Goal: Check status: Check status

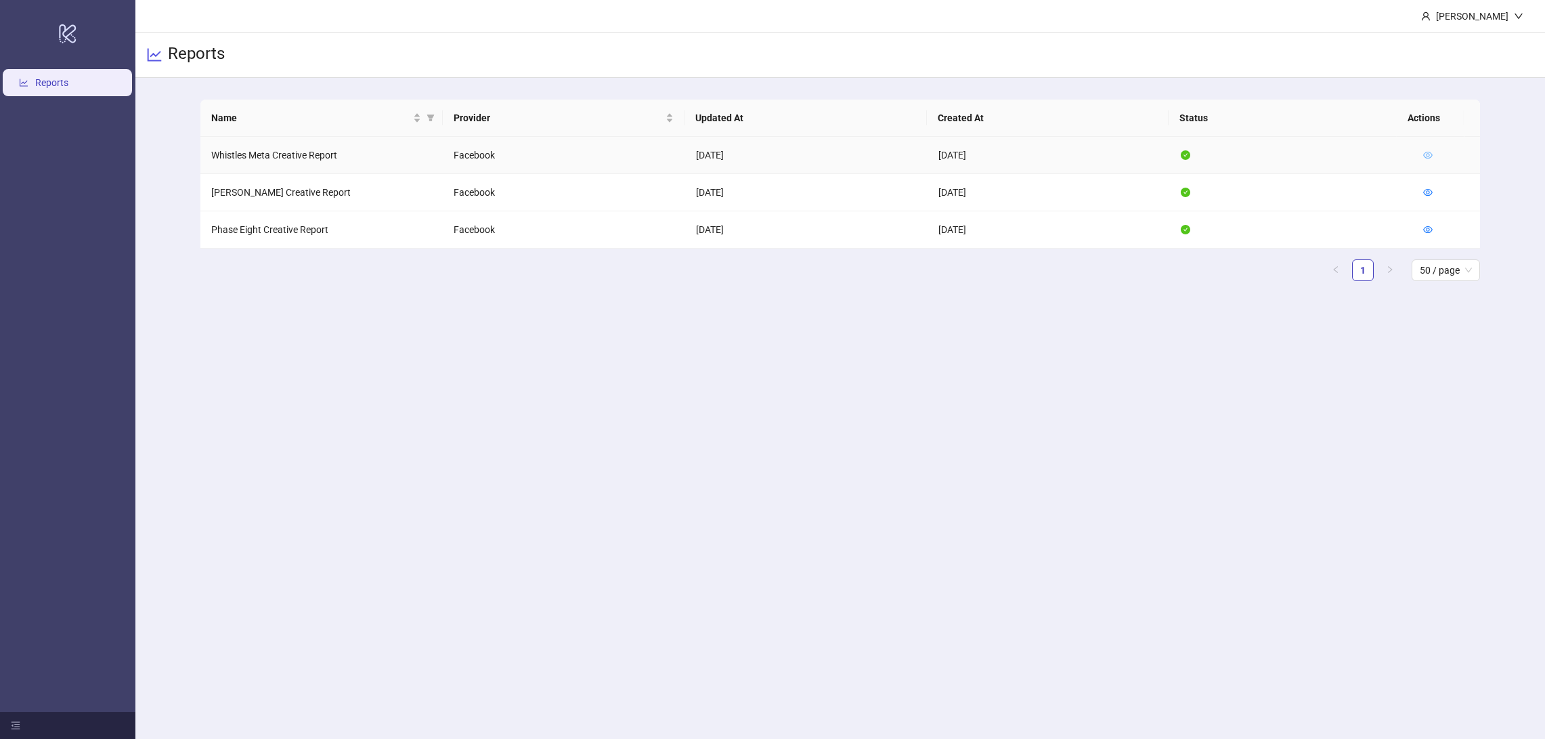
click at [1423, 154] on icon "eye" at bounding box center [1427, 154] width 9 height 9
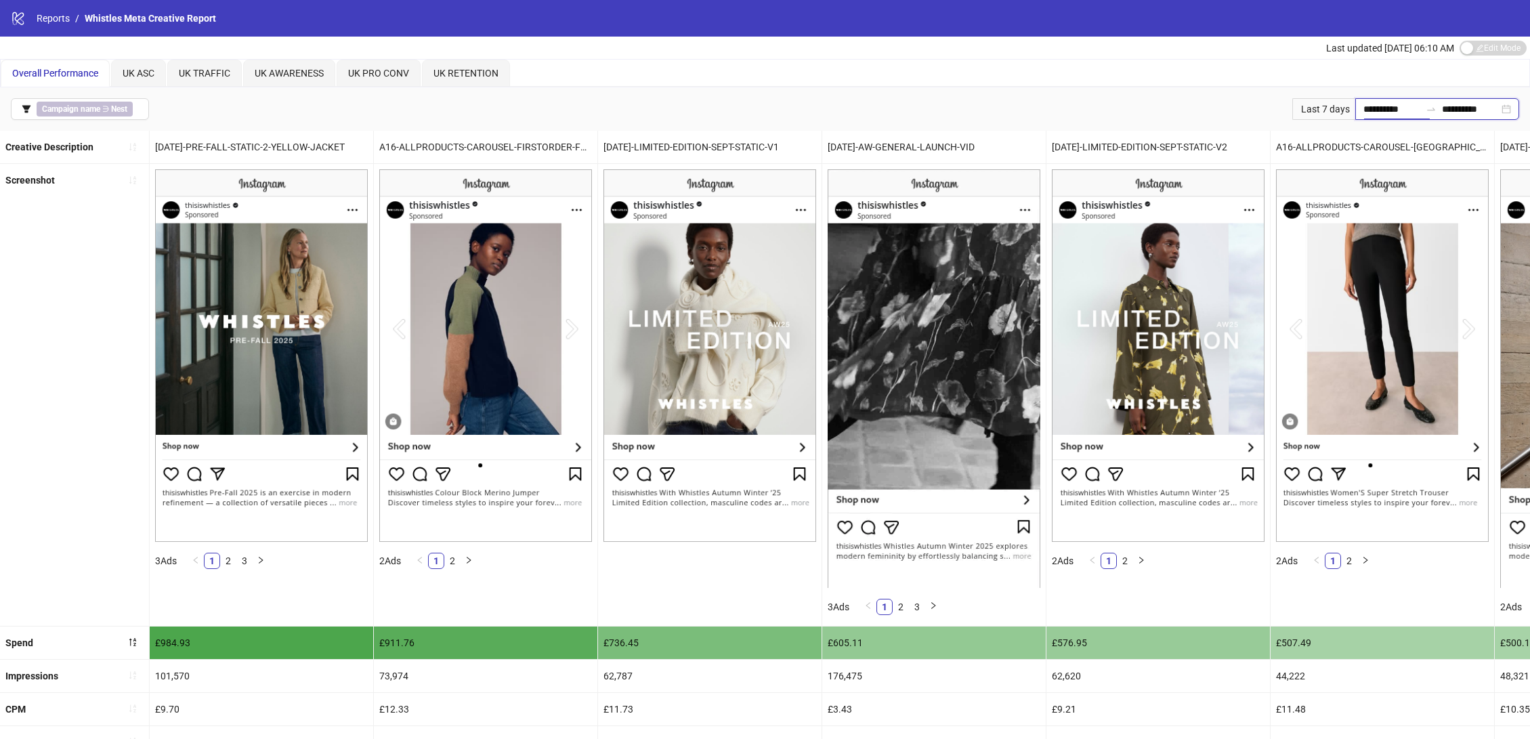
click at [1363, 108] on input "**********" at bounding box center [1391, 109] width 57 height 15
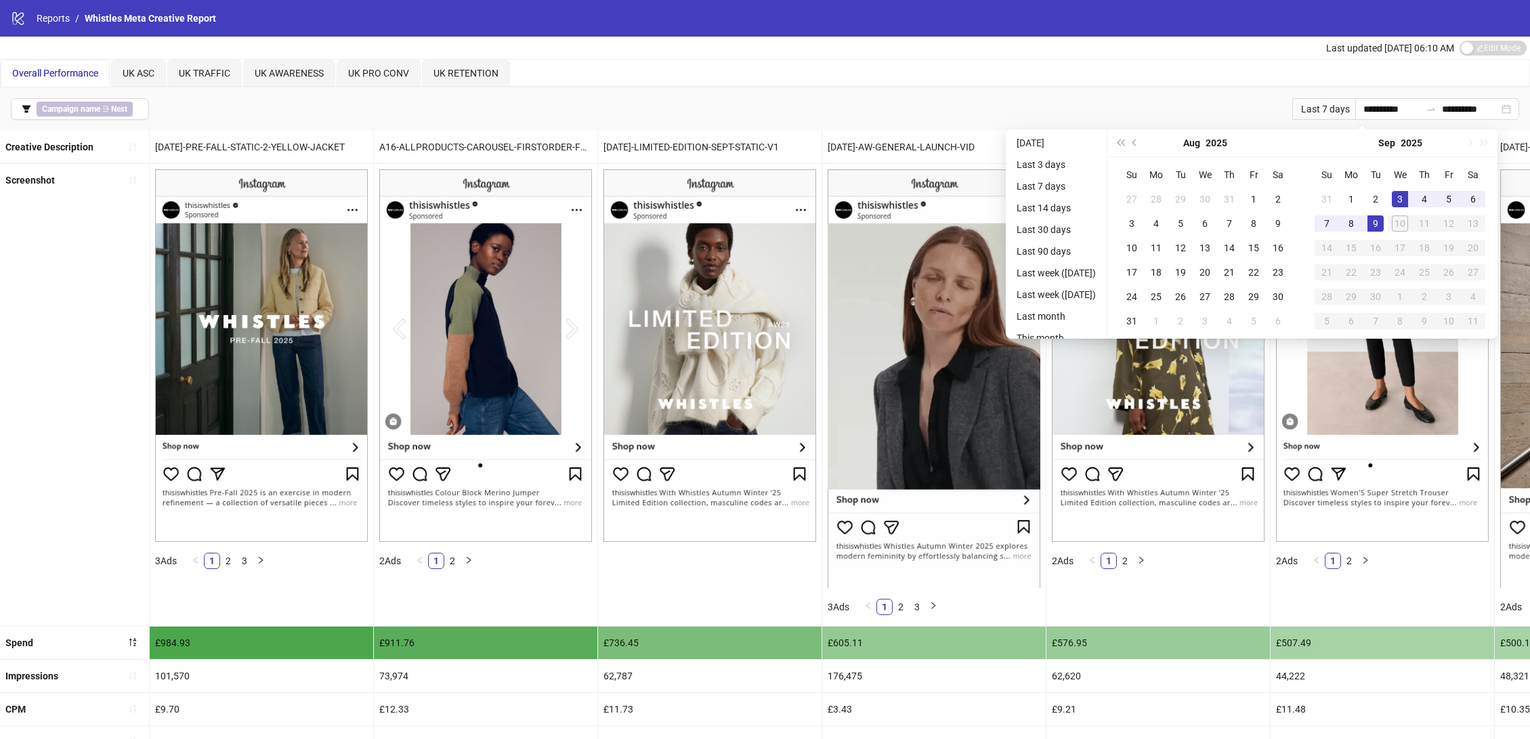
drag, startPoint x: 1329, startPoint y: 108, endPoint x: 1314, endPoint y: 109, distance: 15.0
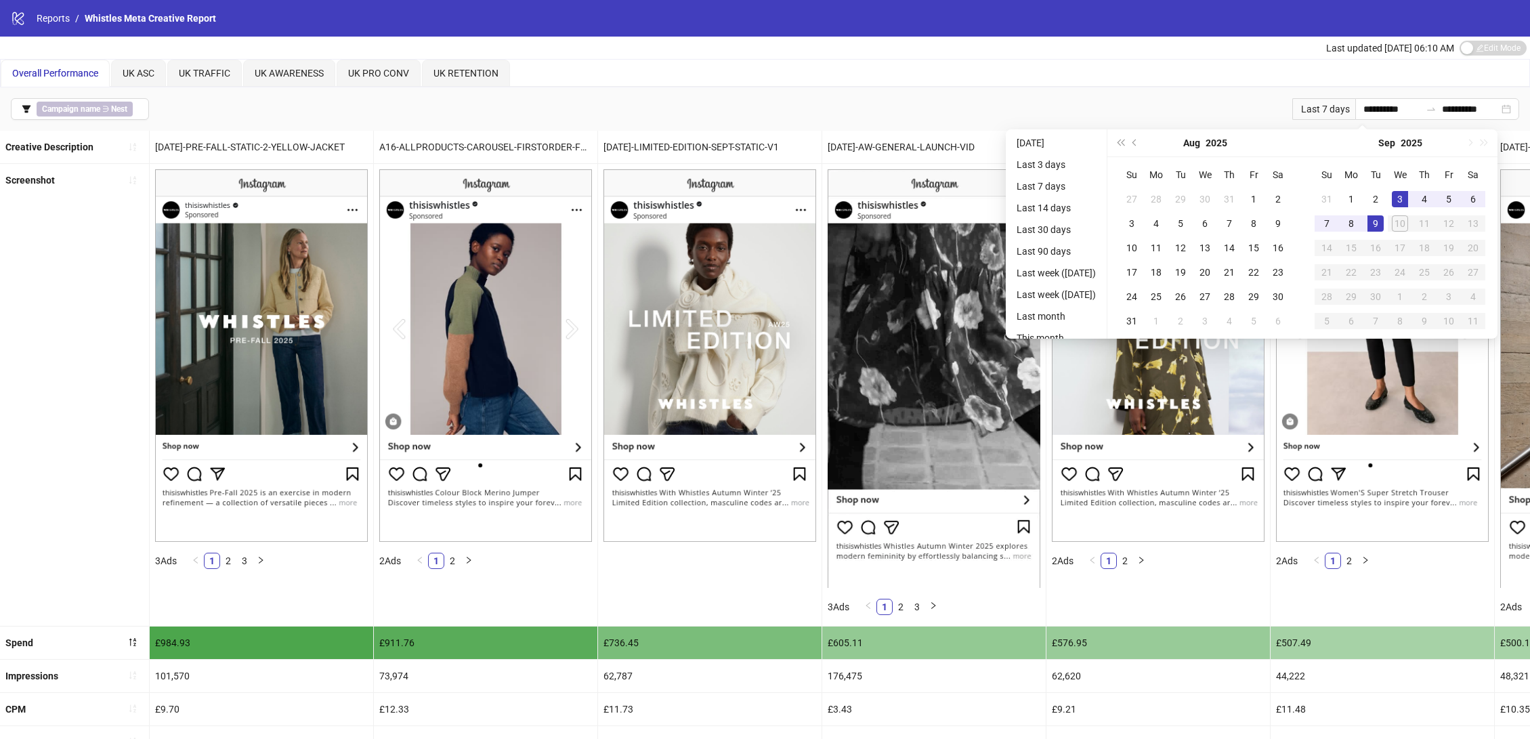
click at [1327, 108] on div "Last 7 days" at bounding box center [1323, 109] width 63 height 22
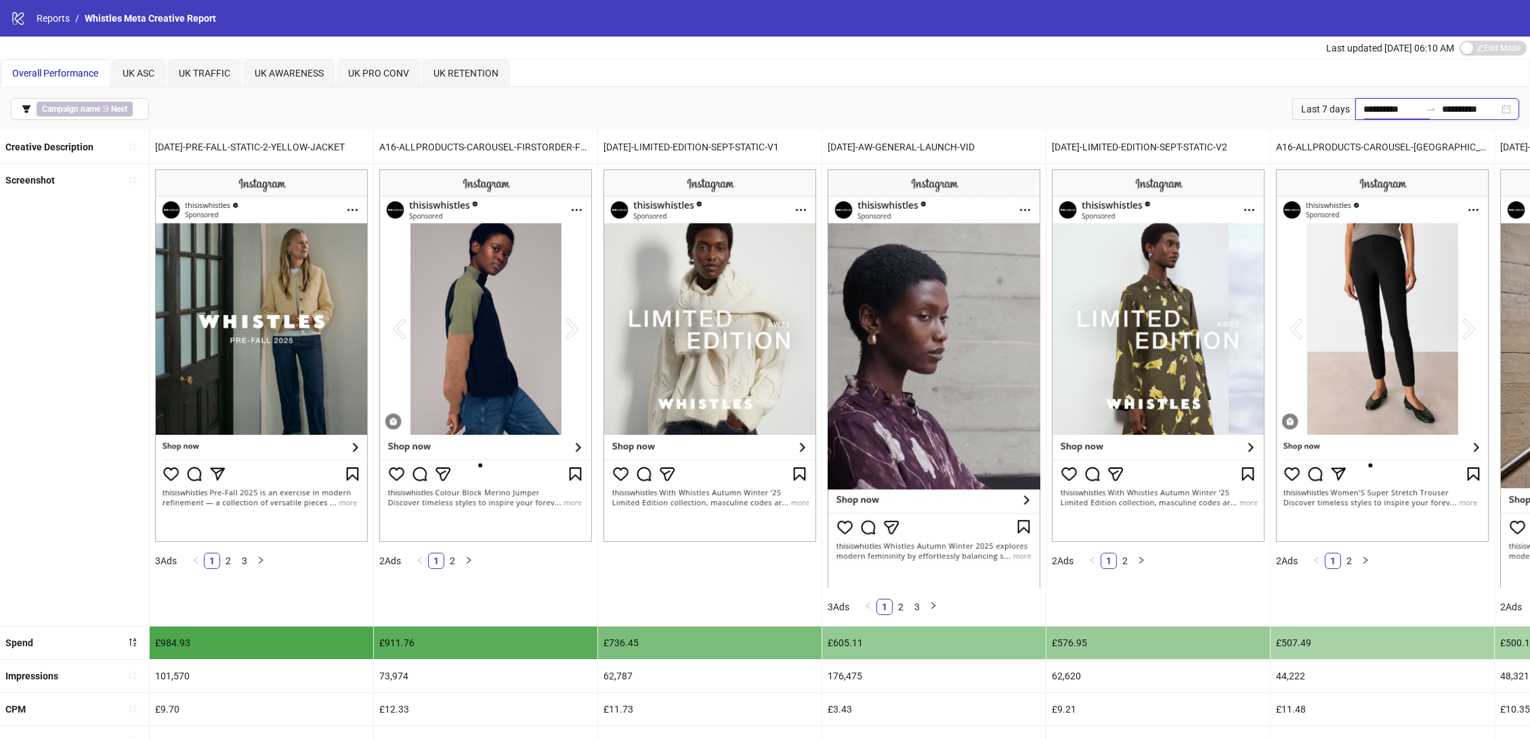
click at [1377, 108] on input "**********" at bounding box center [1391, 109] width 57 height 15
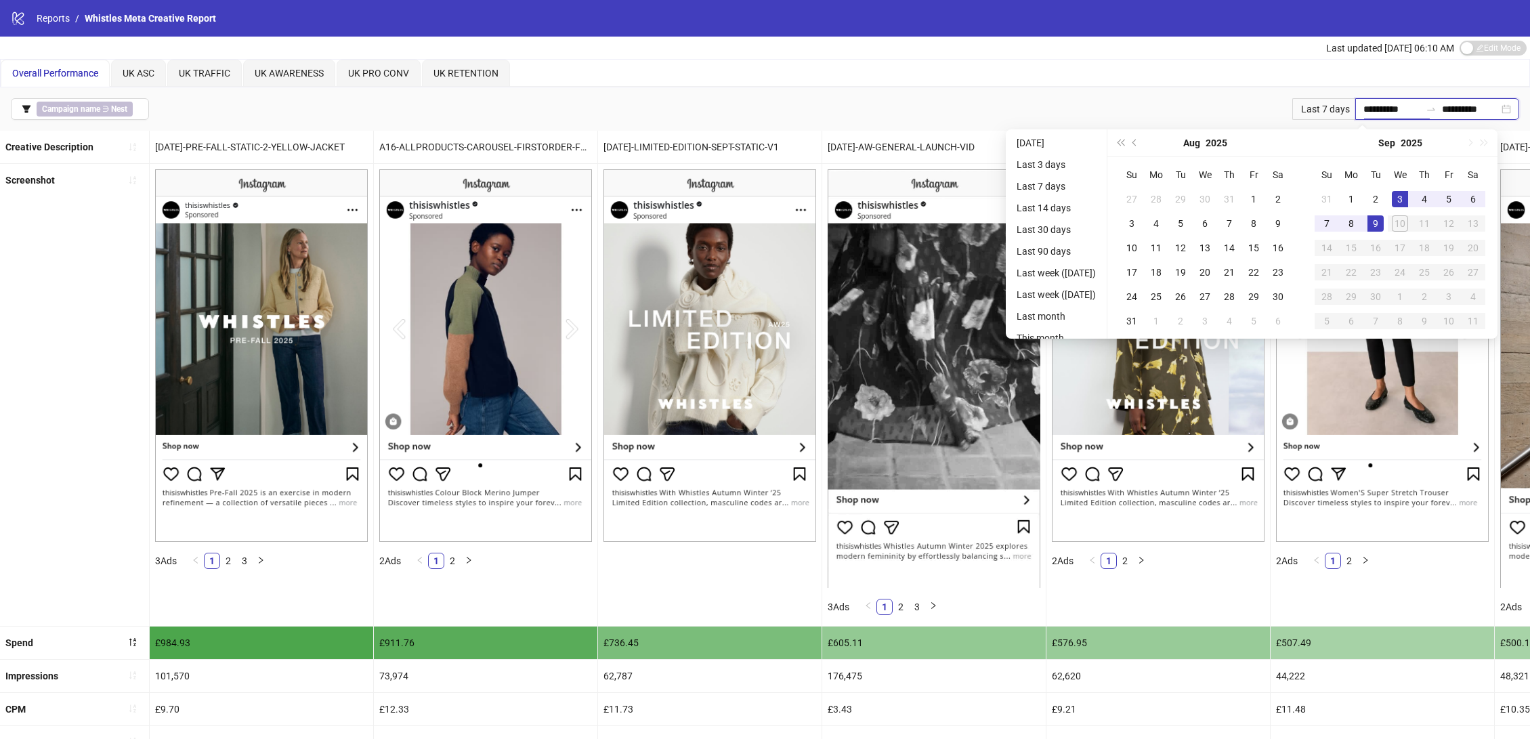
type input "**********"
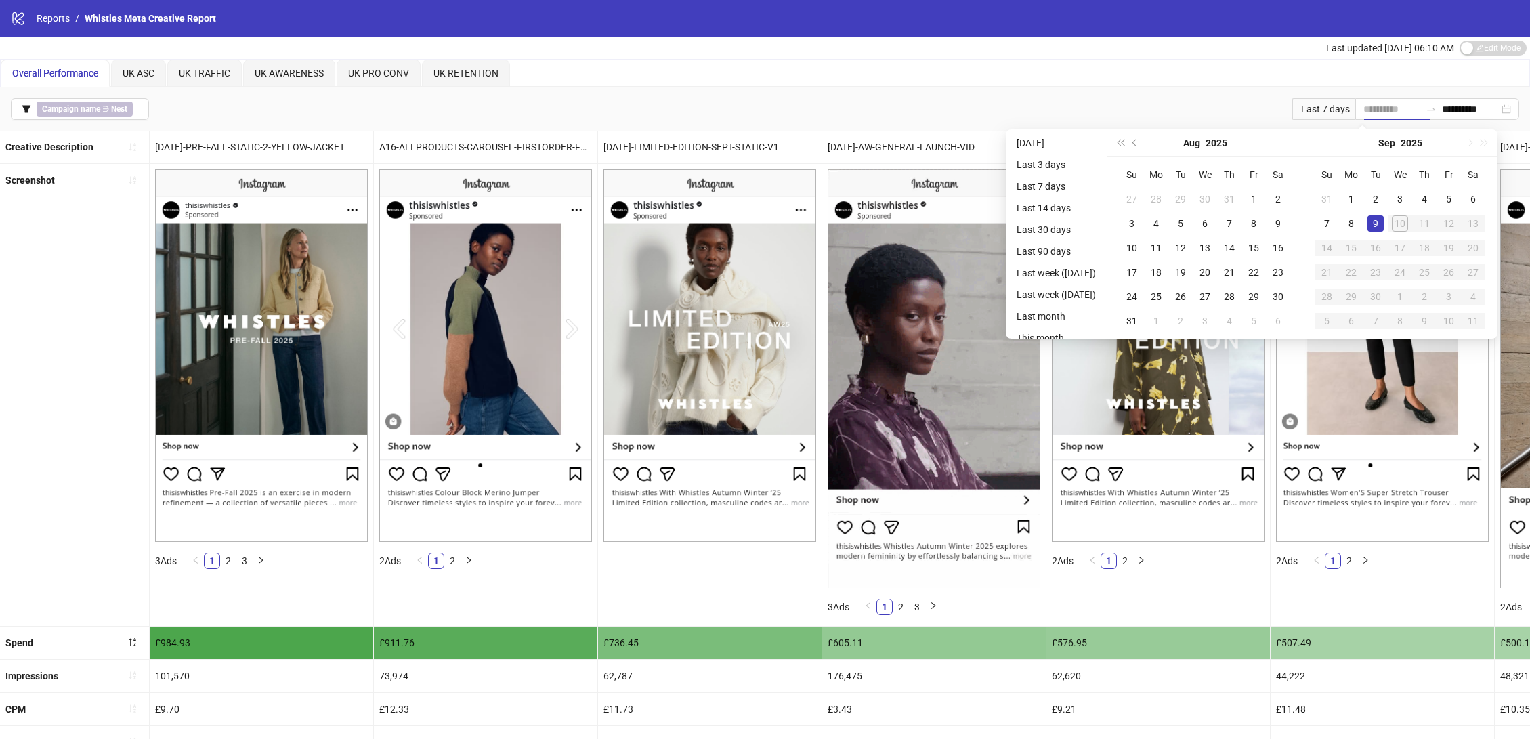
click at [1383, 219] on div "9" at bounding box center [1375, 223] width 16 height 16
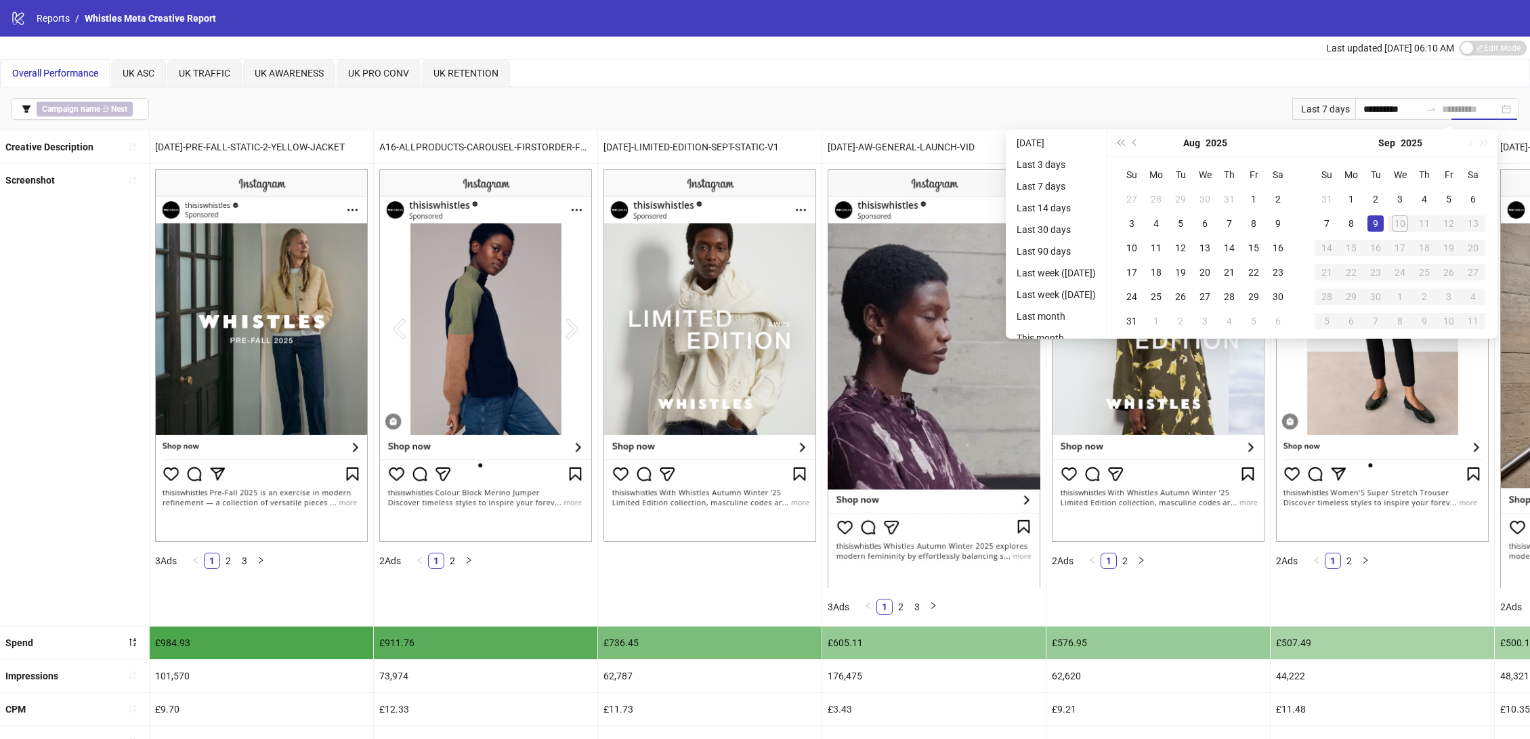
click at [1383, 221] on div "9" at bounding box center [1375, 223] width 16 height 16
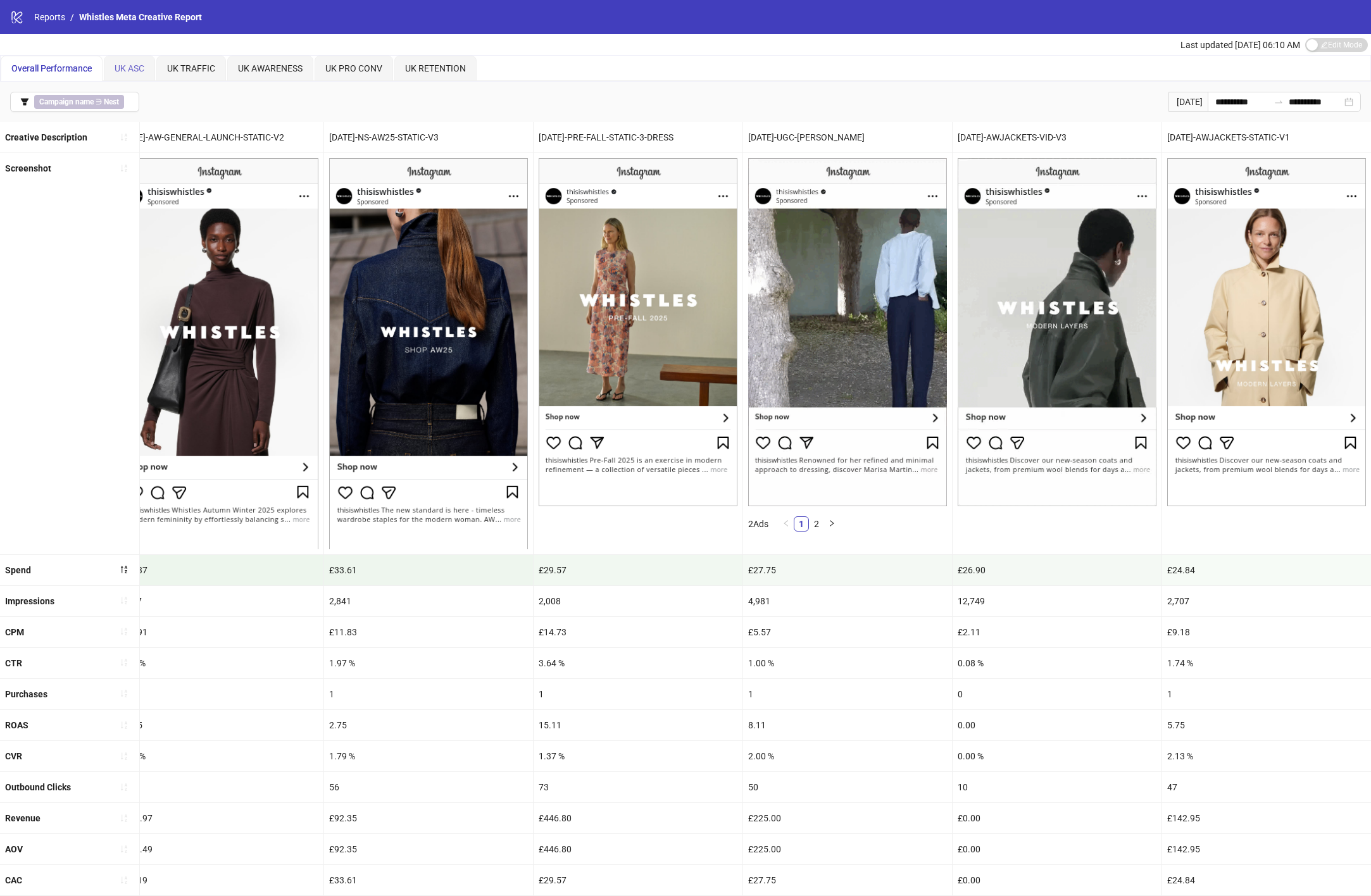
click at [124, 58] on div "UK ASC" at bounding box center [129, 68] width 51 height 25
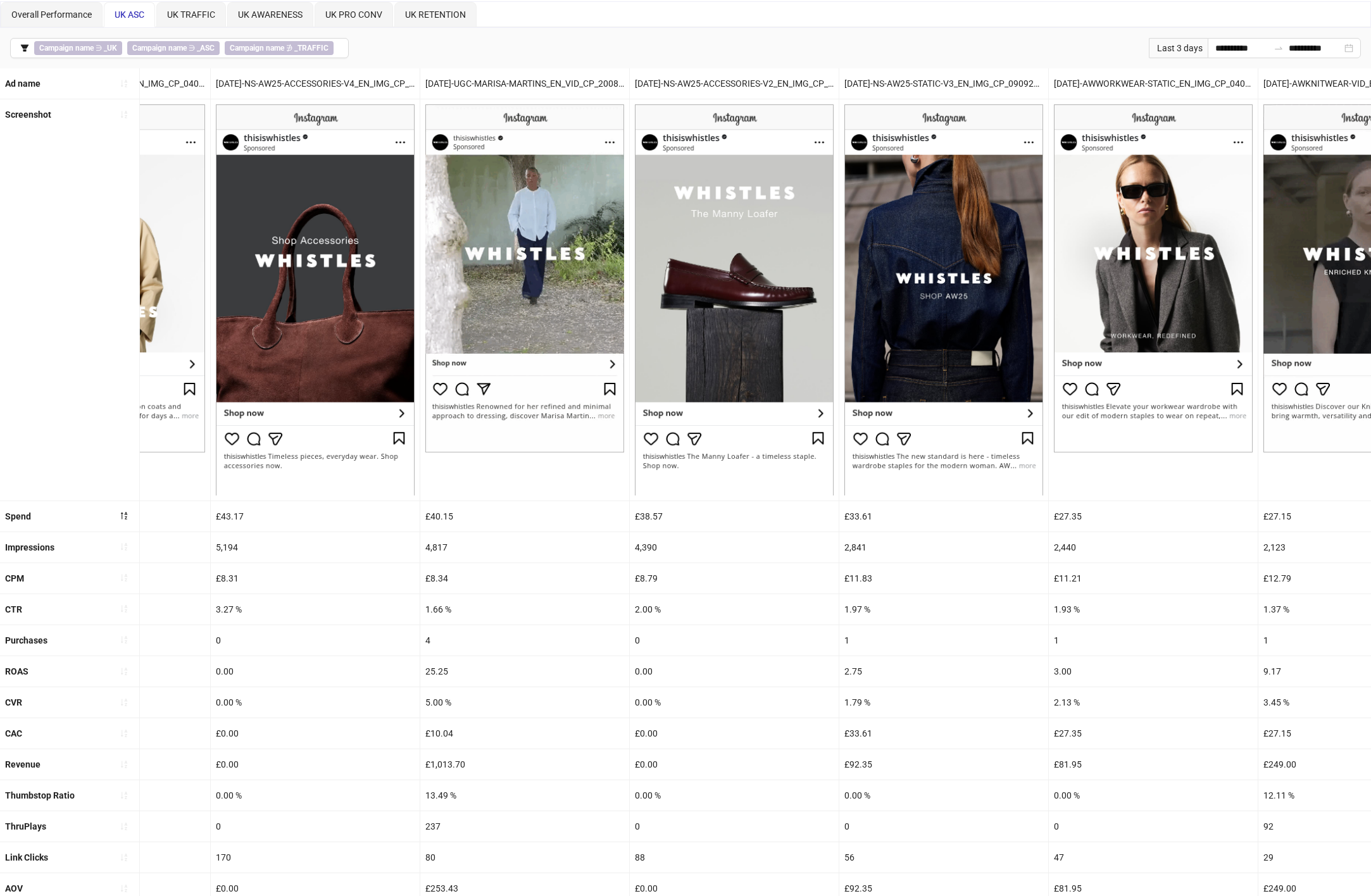
scroll to position [0, 2958]
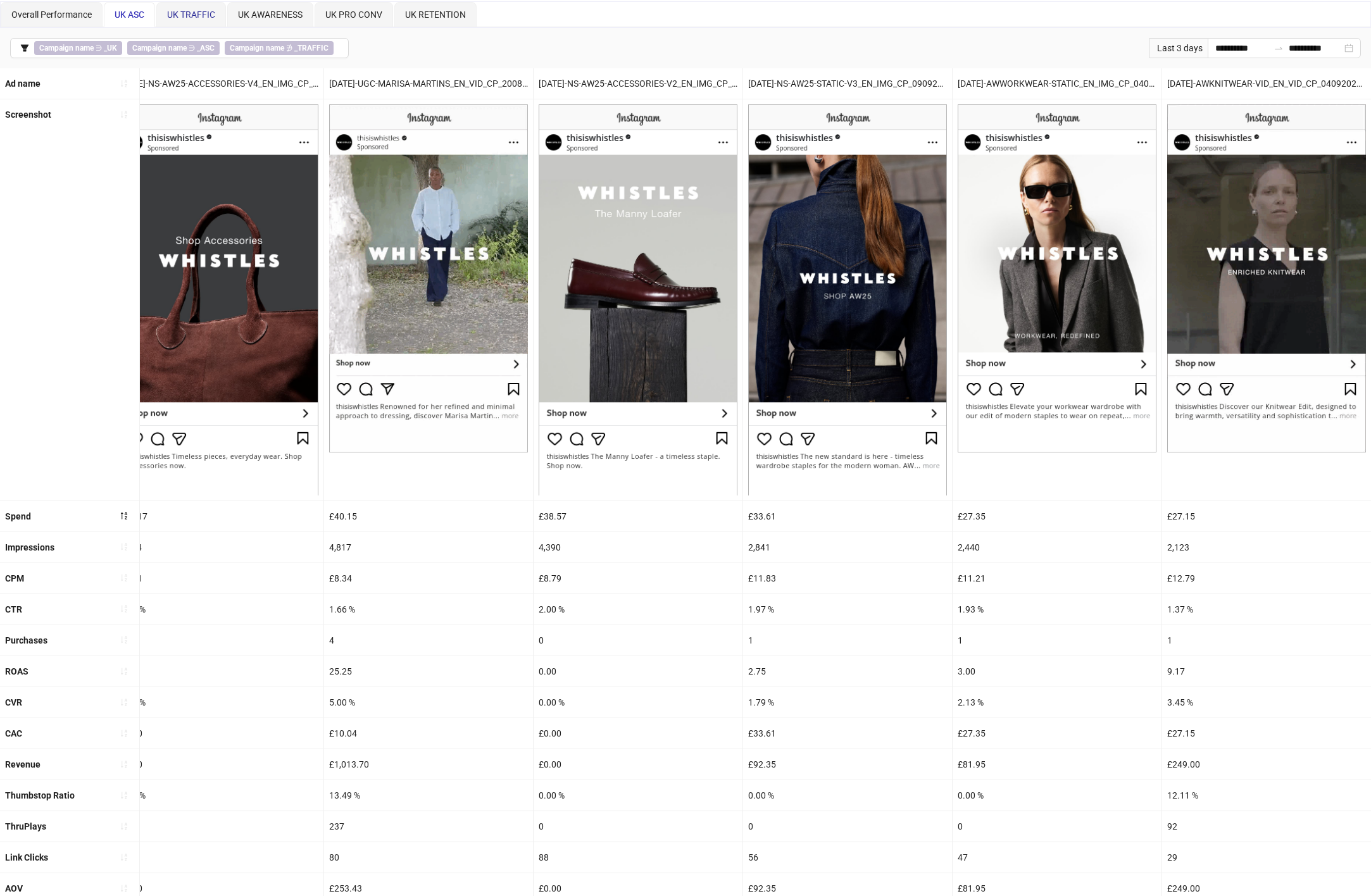
click at [187, 11] on span "UK TRAFFIC" at bounding box center [191, 14] width 48 height 10
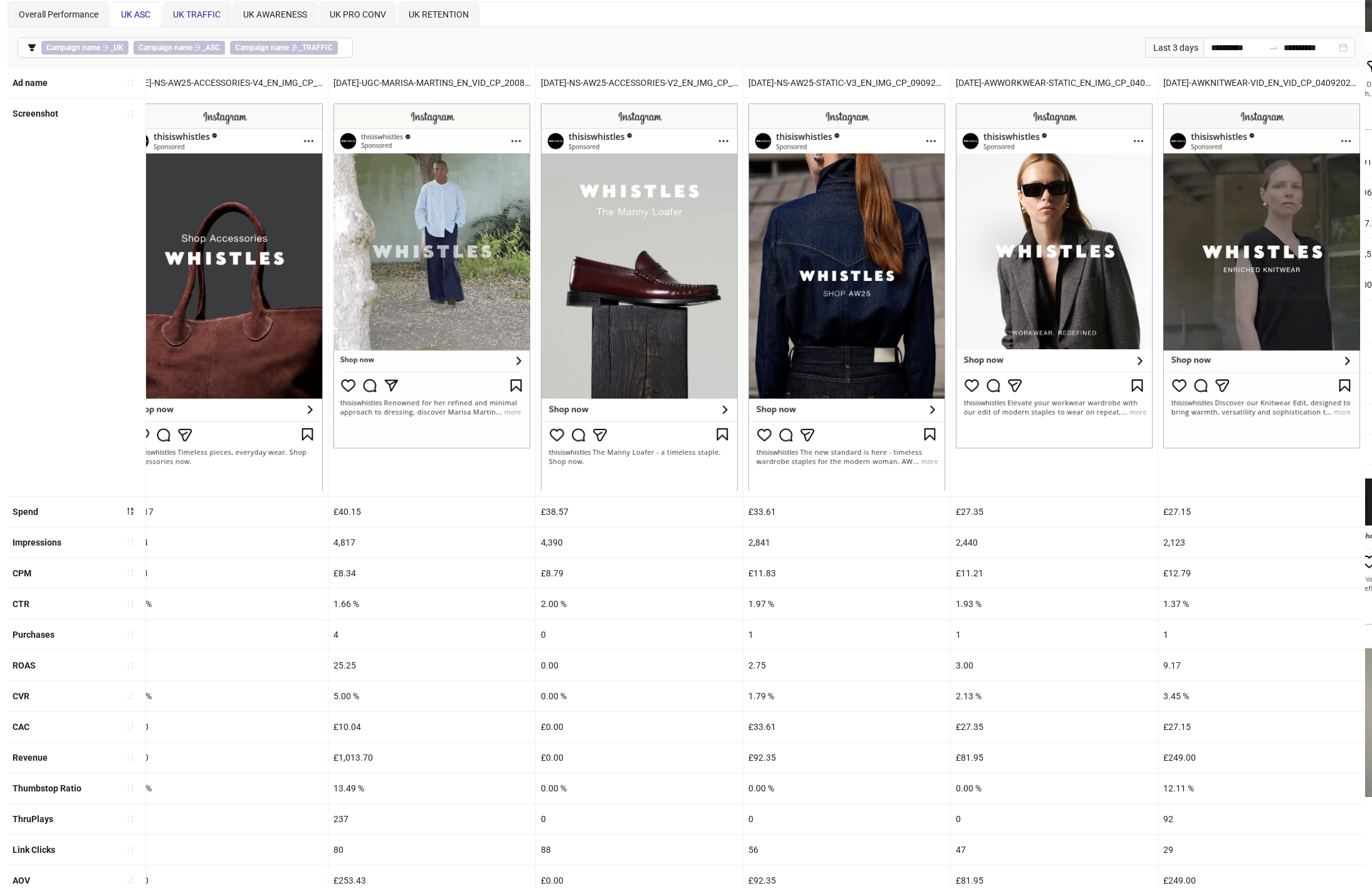
scroll to position [0, 0]
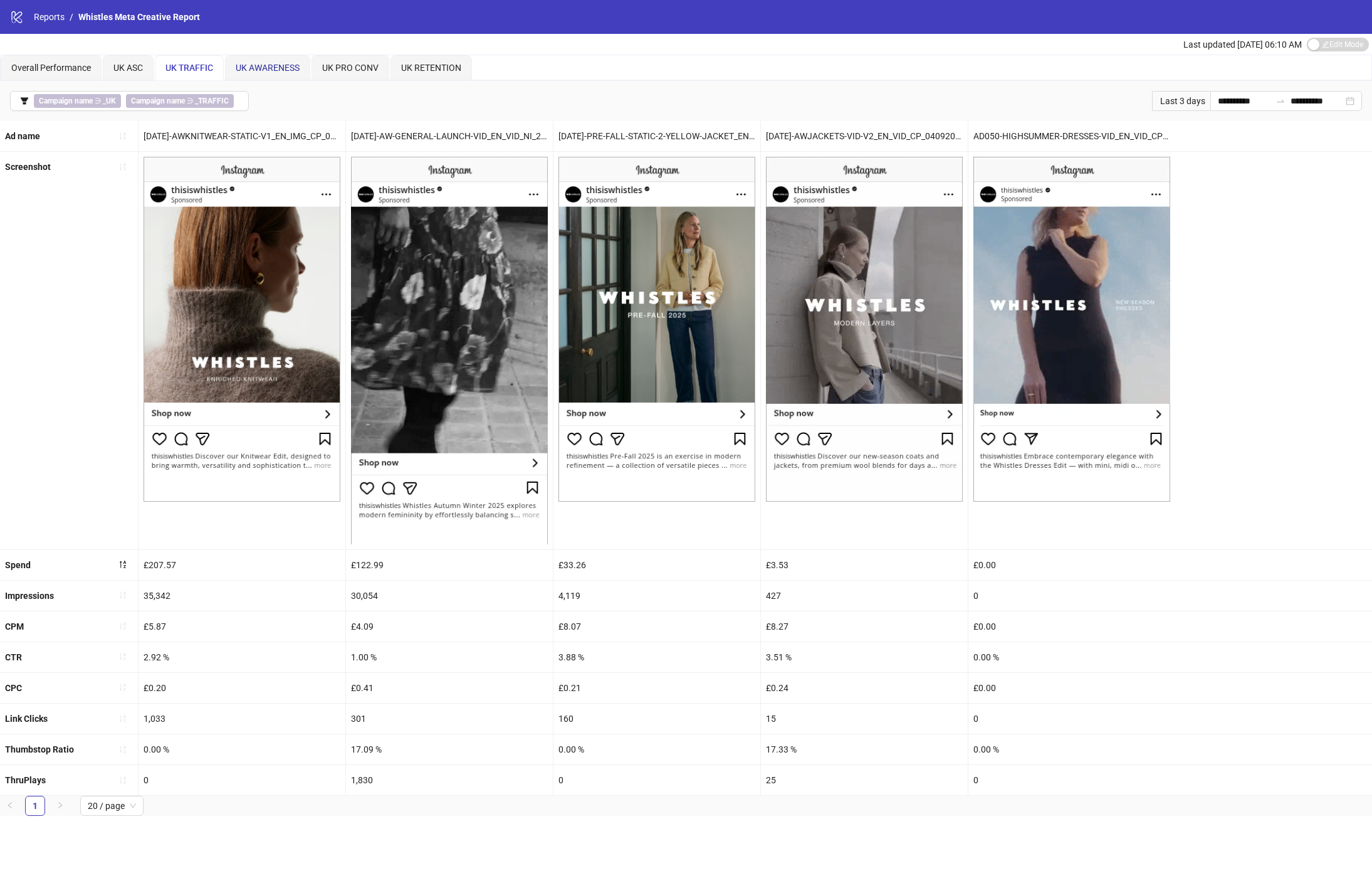
click at [253, 64] on span "UK AWARENESS" at bounding box center [268, 68] width 64 height 10
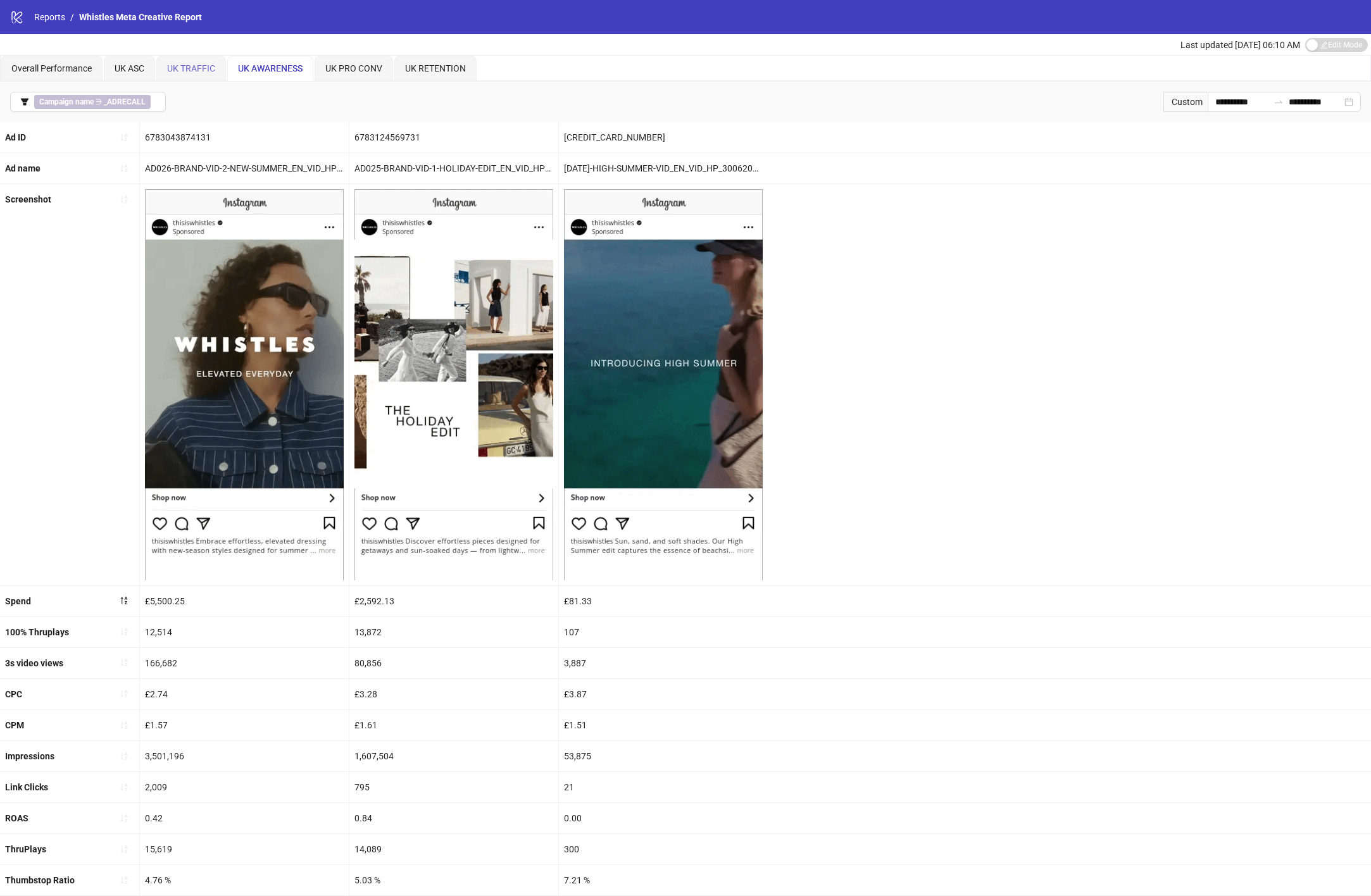
click at [171, 56] on div "UK TRAFFIC" at bounding box center [191, 68] width 69 height 25
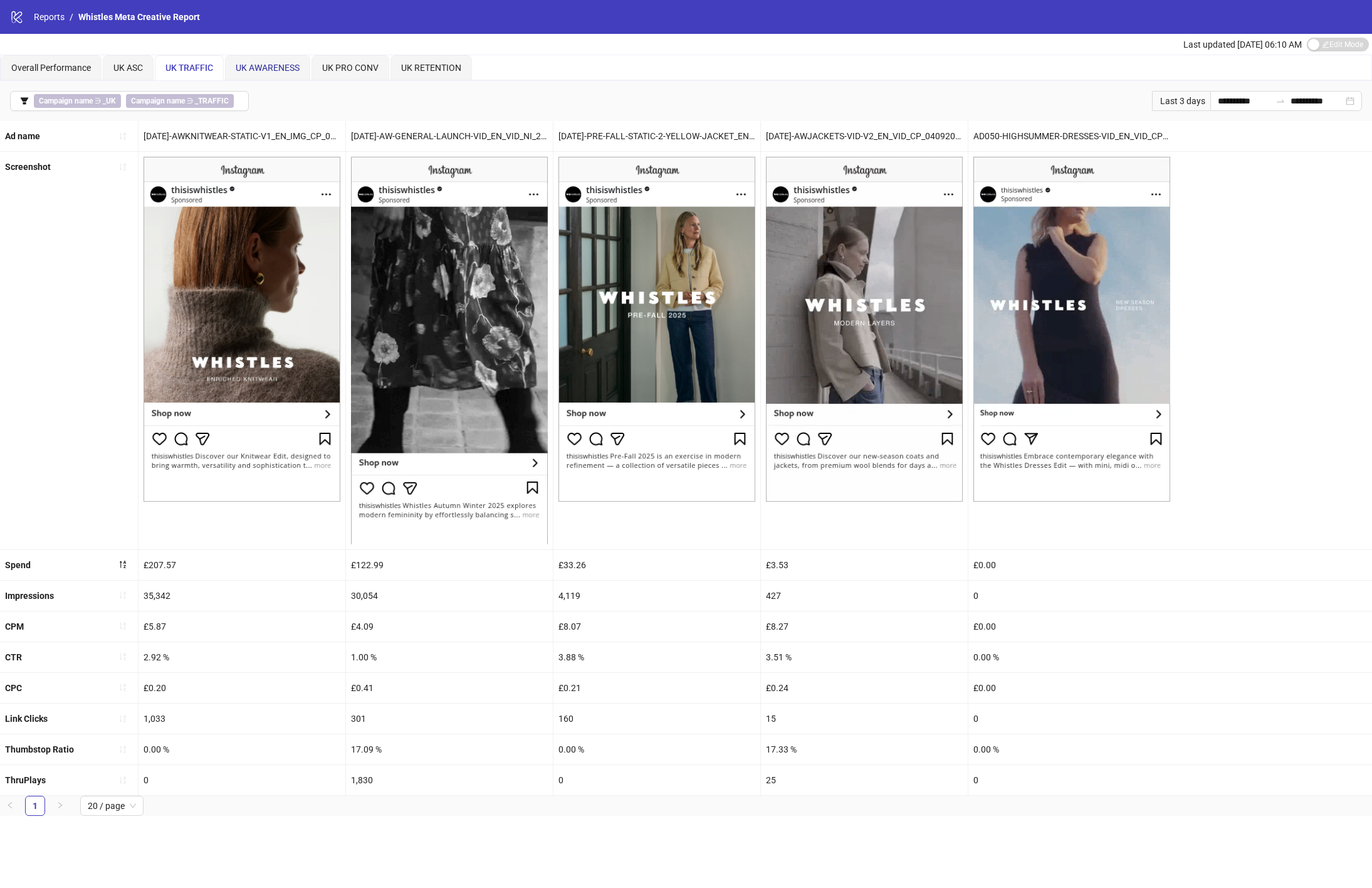
click at [284, 64] on span "UK AWARENESS" at bounding box center [268, 68] width 64 height 10
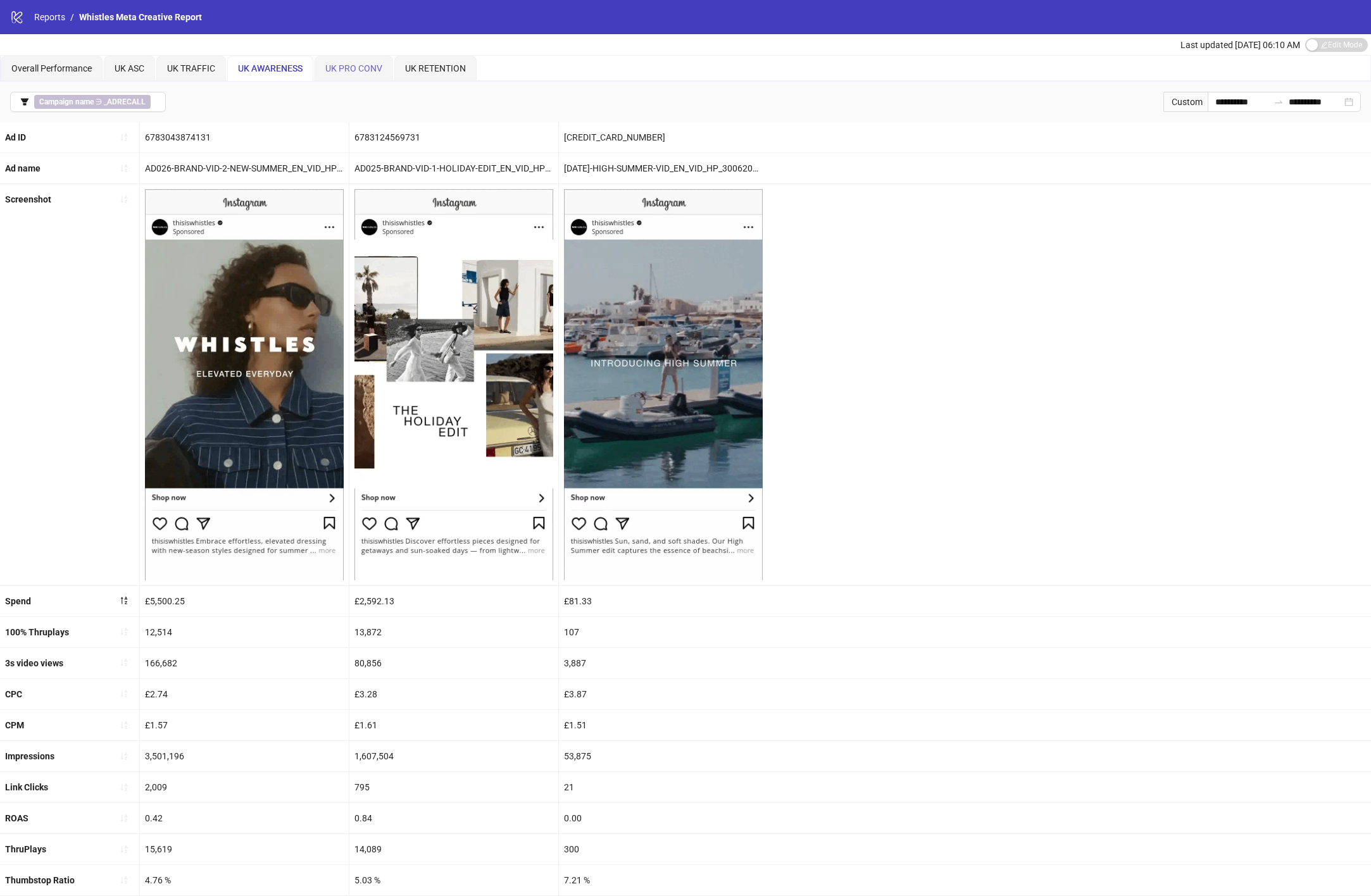
click at [372, 58] on div "UK PRO CONV" at bounding box center [354, 68] width 79 height 25
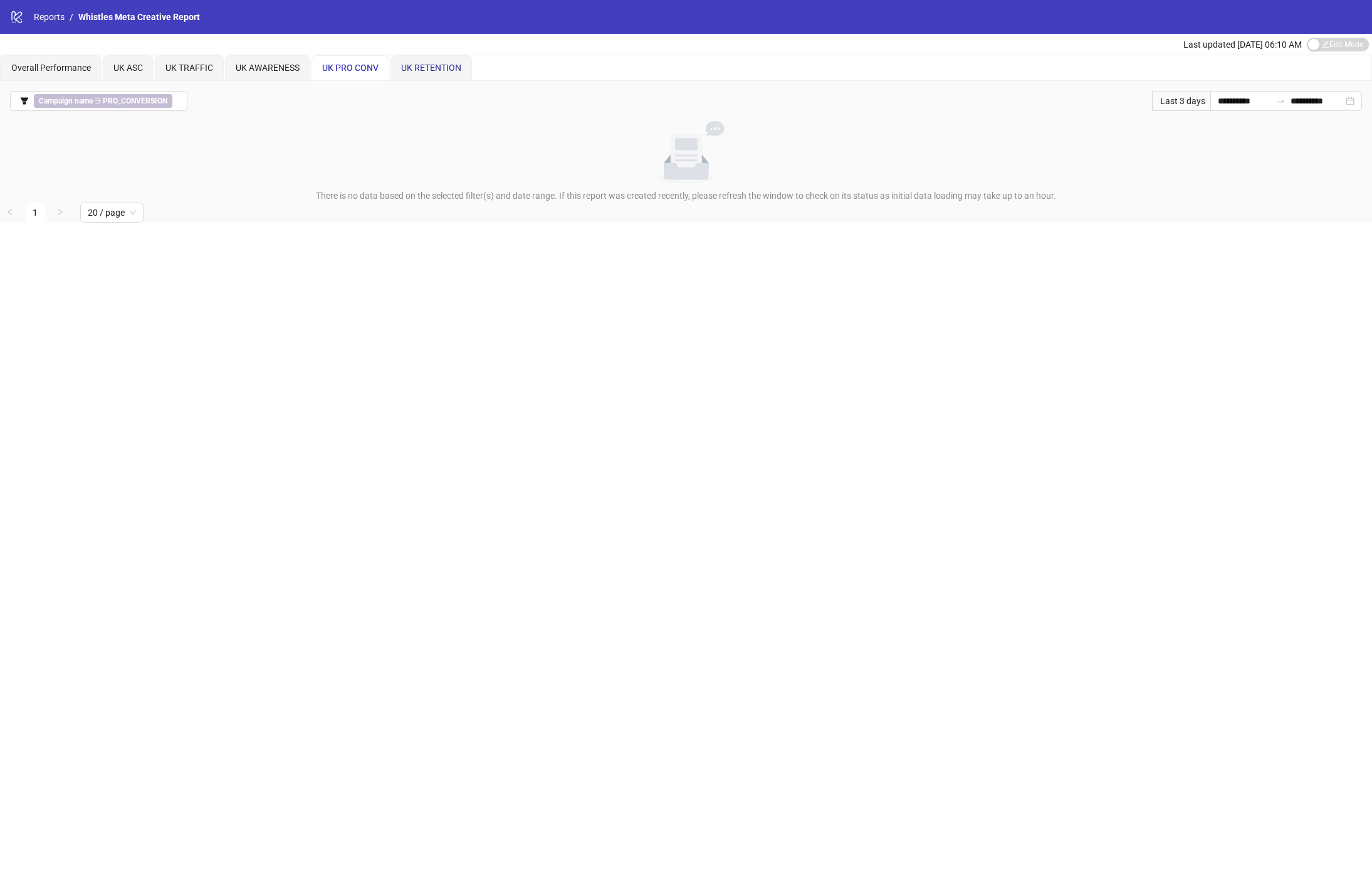
click at [424, 66] on span "UK RETENTION" at bounding box center [430, 68] width 60 height 10
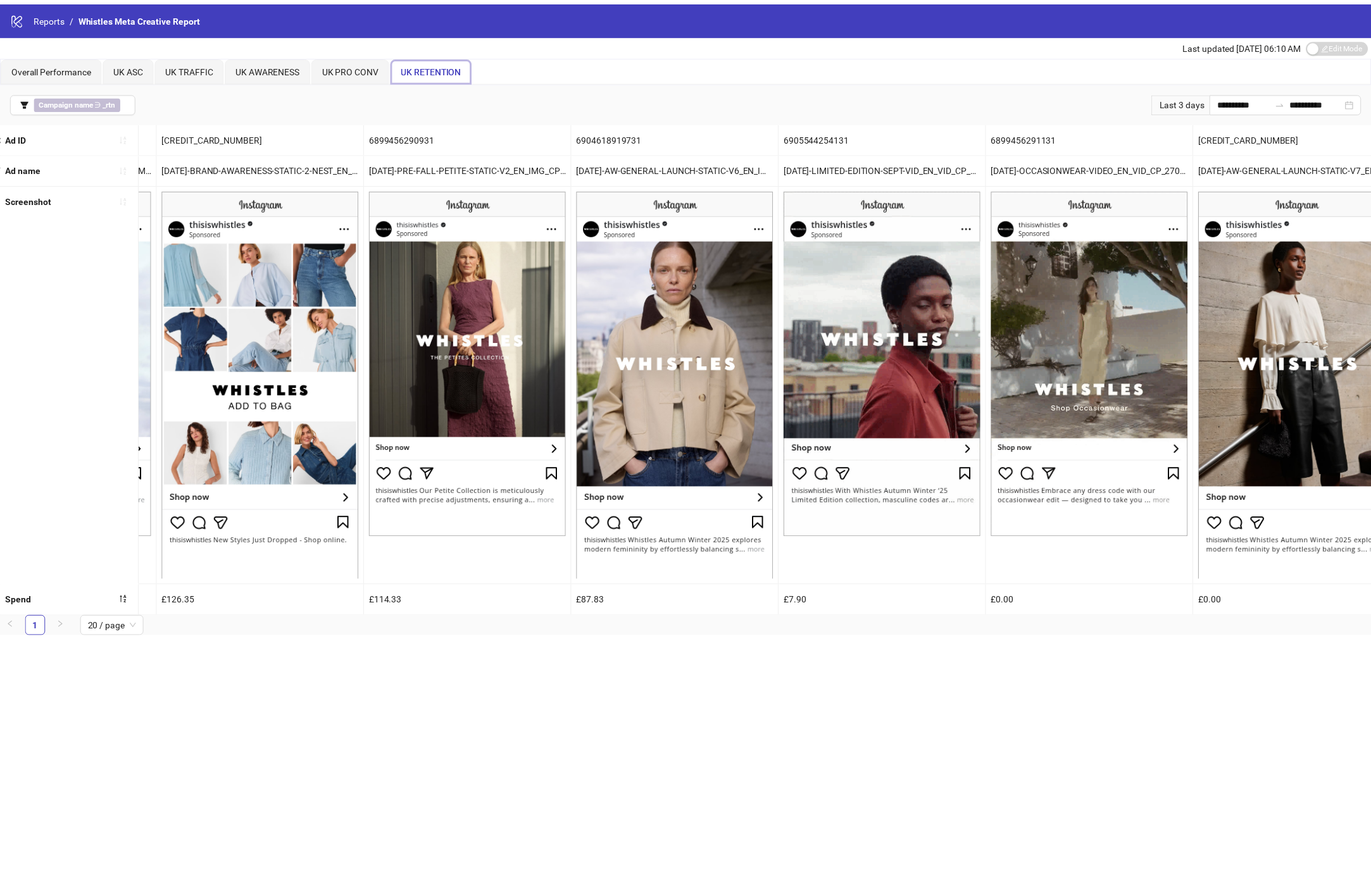
scroll to position [0, 403]
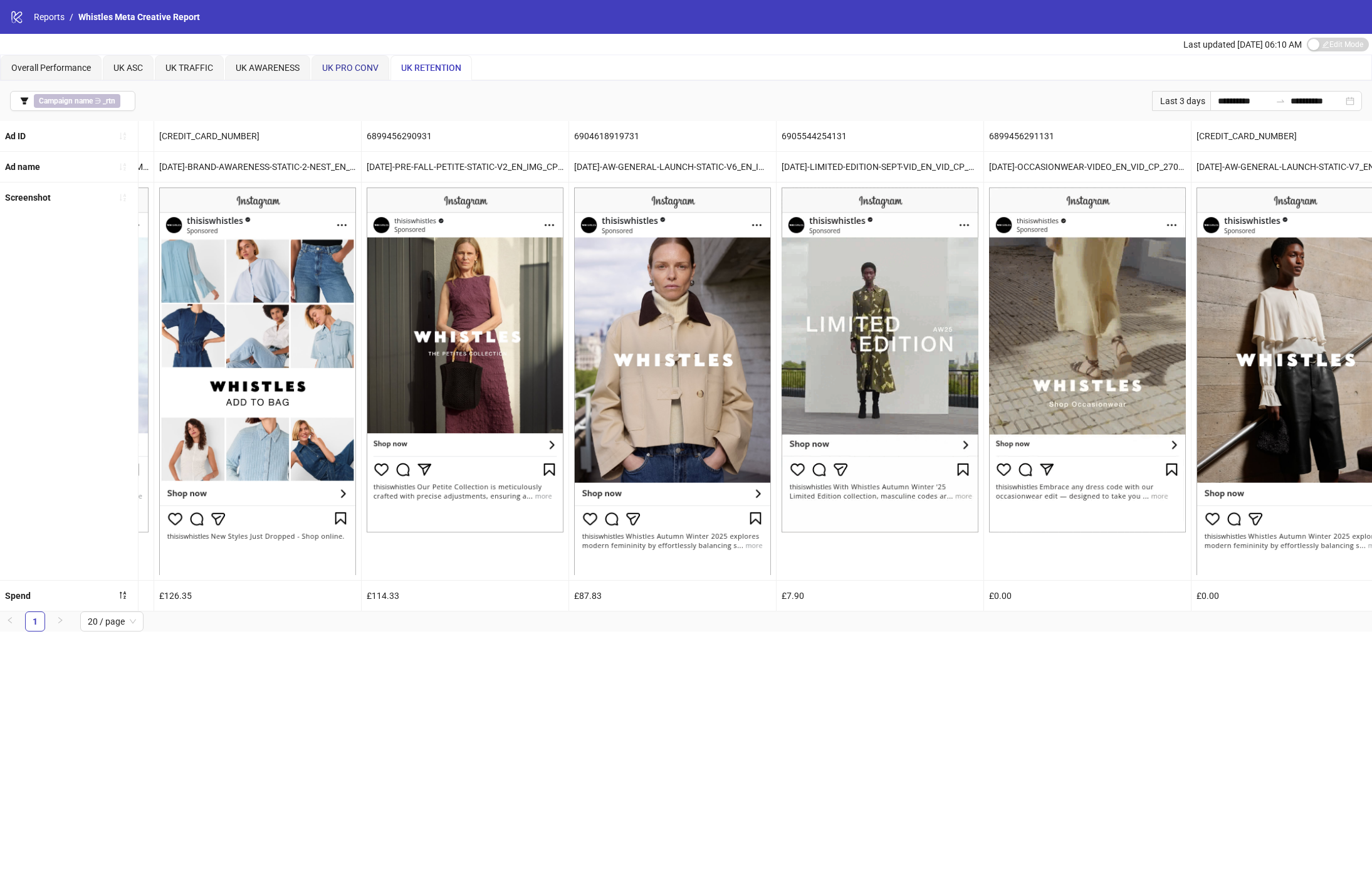
click at [339, 69] on span "UK PRO CONV" at bounding box center [350, 68] width 56 height 10
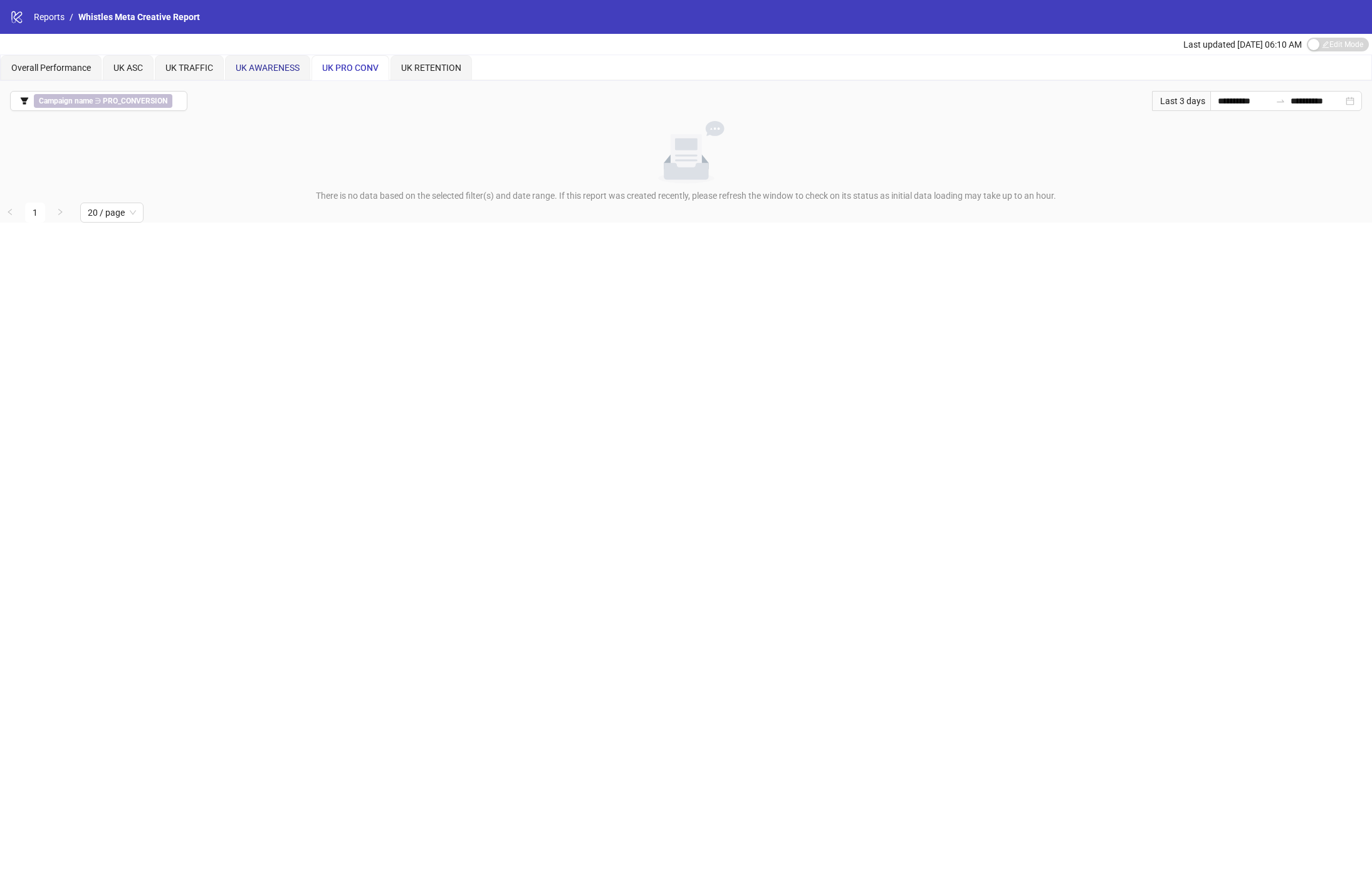
click at [274, 67] on span "UK AWARENESS" at bounding box center [268, 68] width 64 height 10
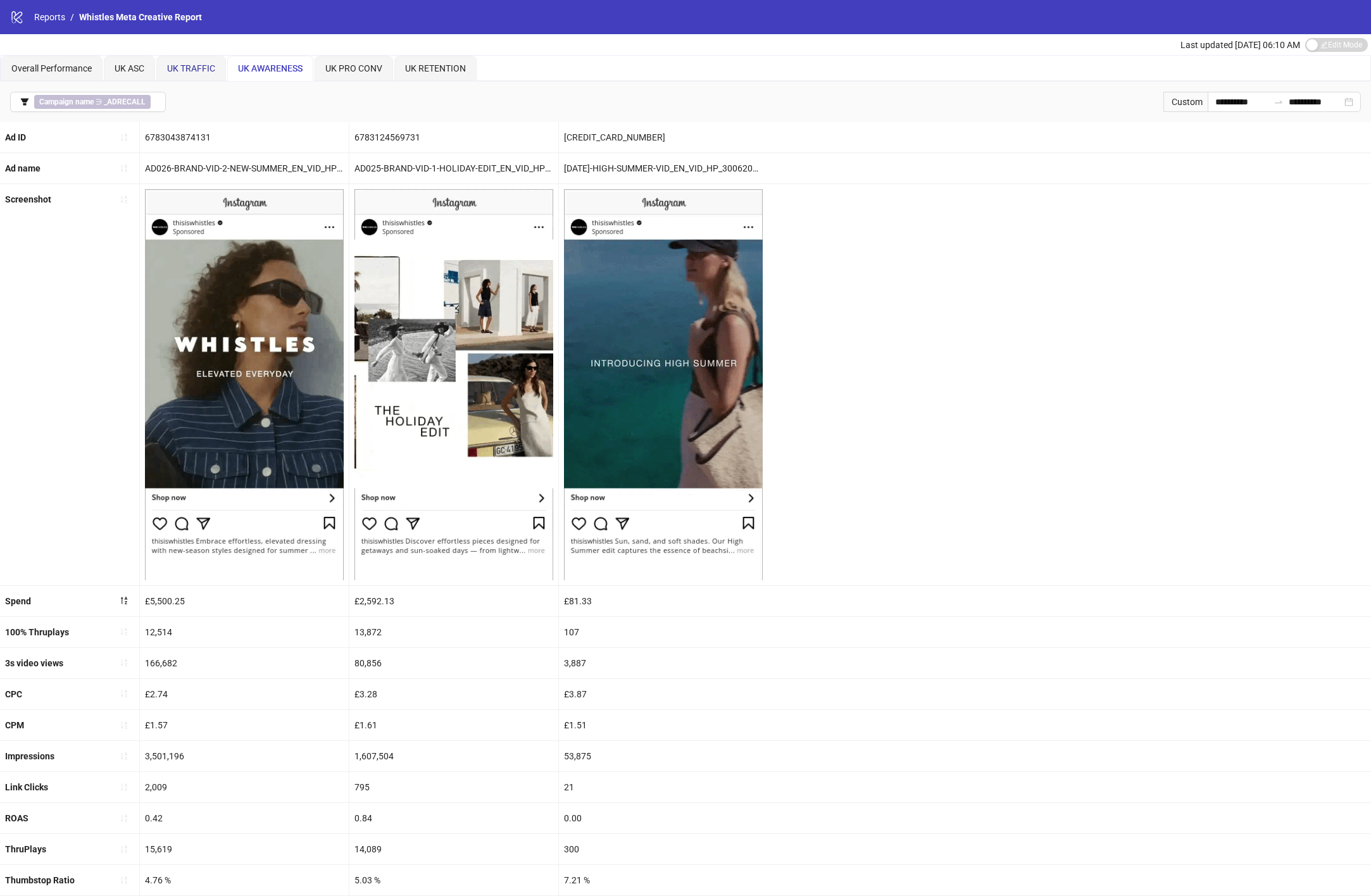
click at [193, 65] on span "UK TRAFFIC" at bounding box center [191, 68] width 48 height 10
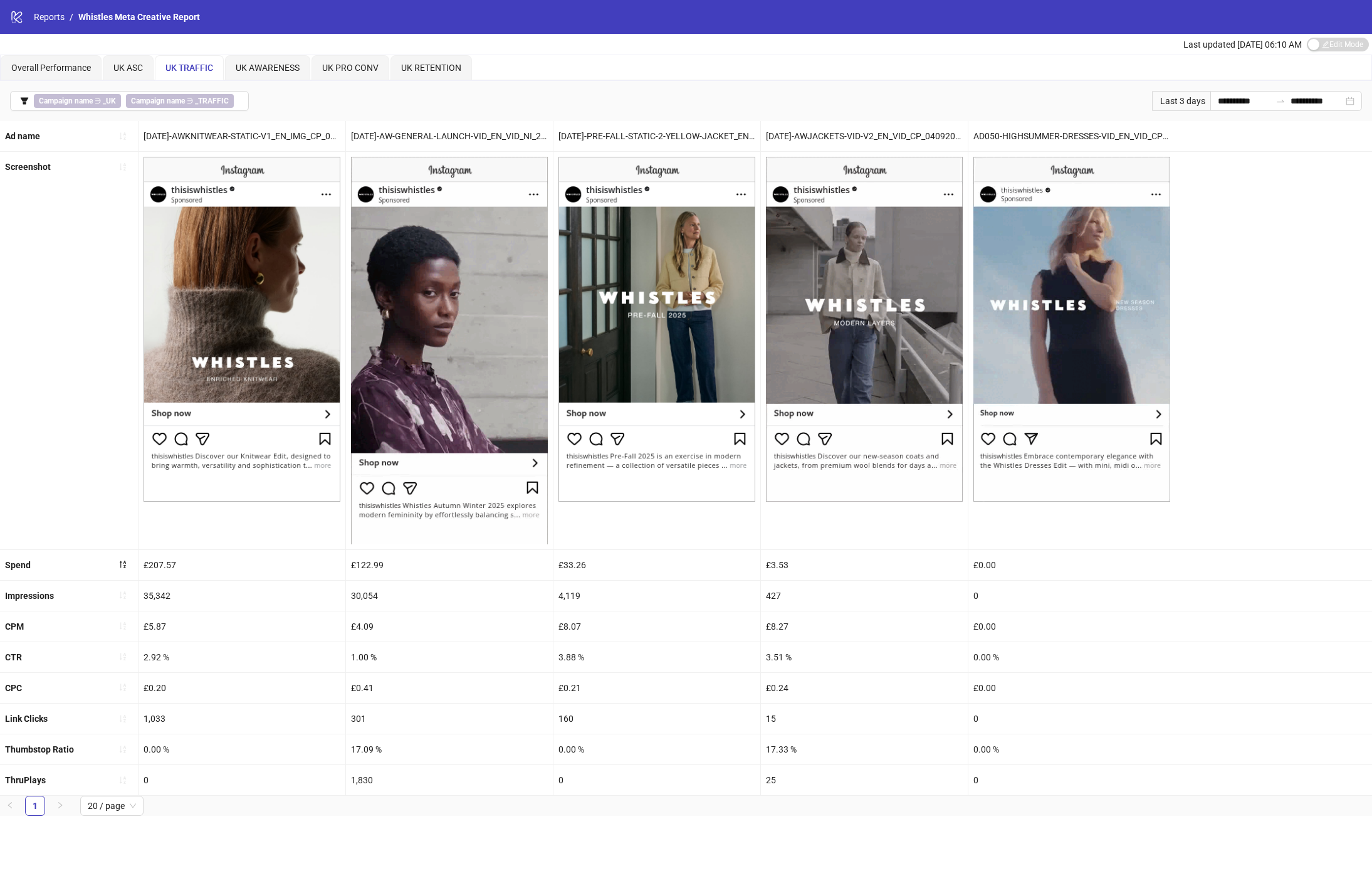
click at [264, 52] on div "Last updated [DATE] 06:10 AM Edit Mode Edit Mode" at bounding box center [686, 44] width 1372 height 20
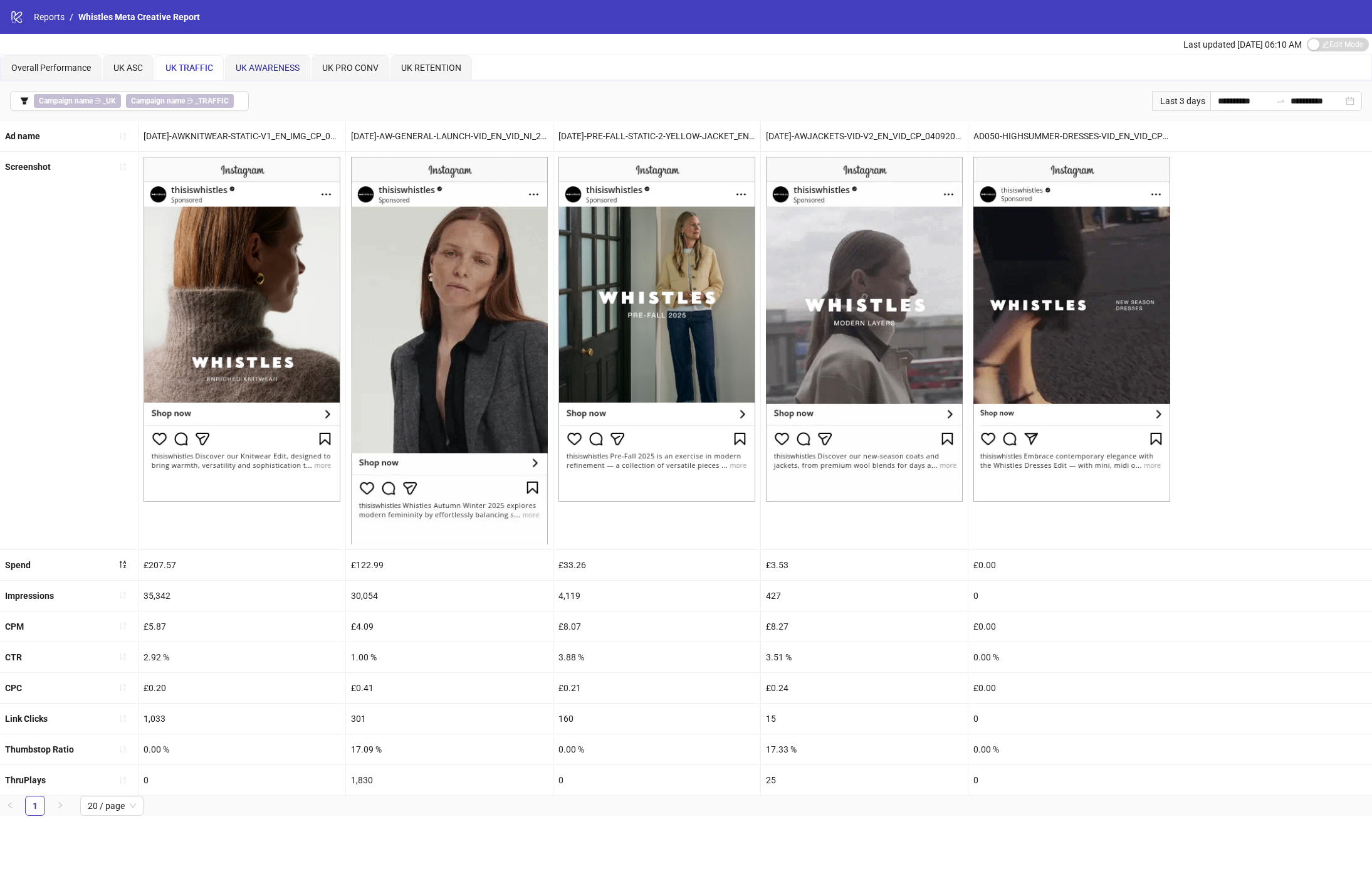
click at [265, 69] on span "UK AWARENESS" at bounding box center [268, 68] width 64 height 10
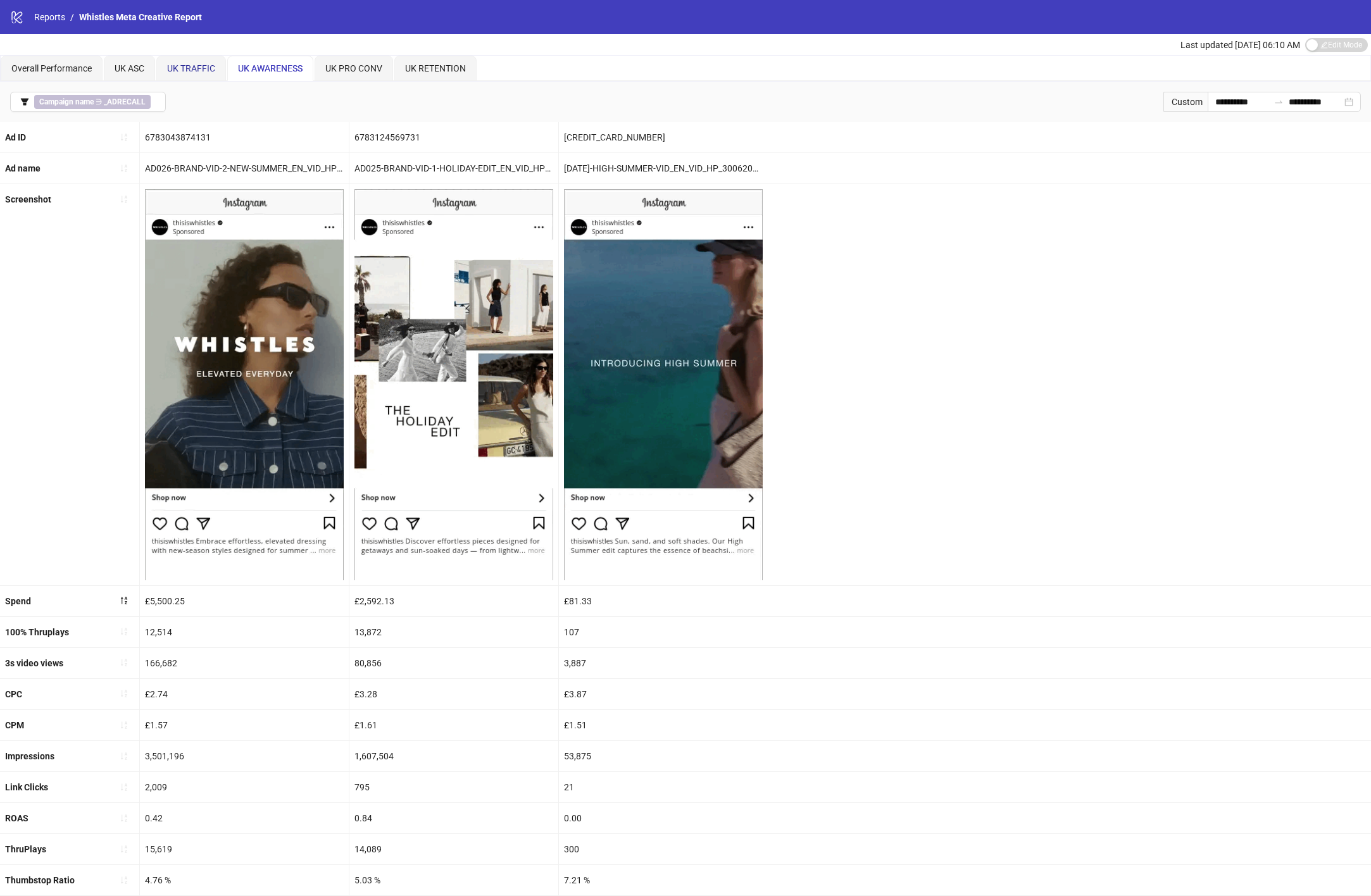
click at [204, 67] on span "UK TRAFFIC" at bounding box center [191, 68] width 48 height 10
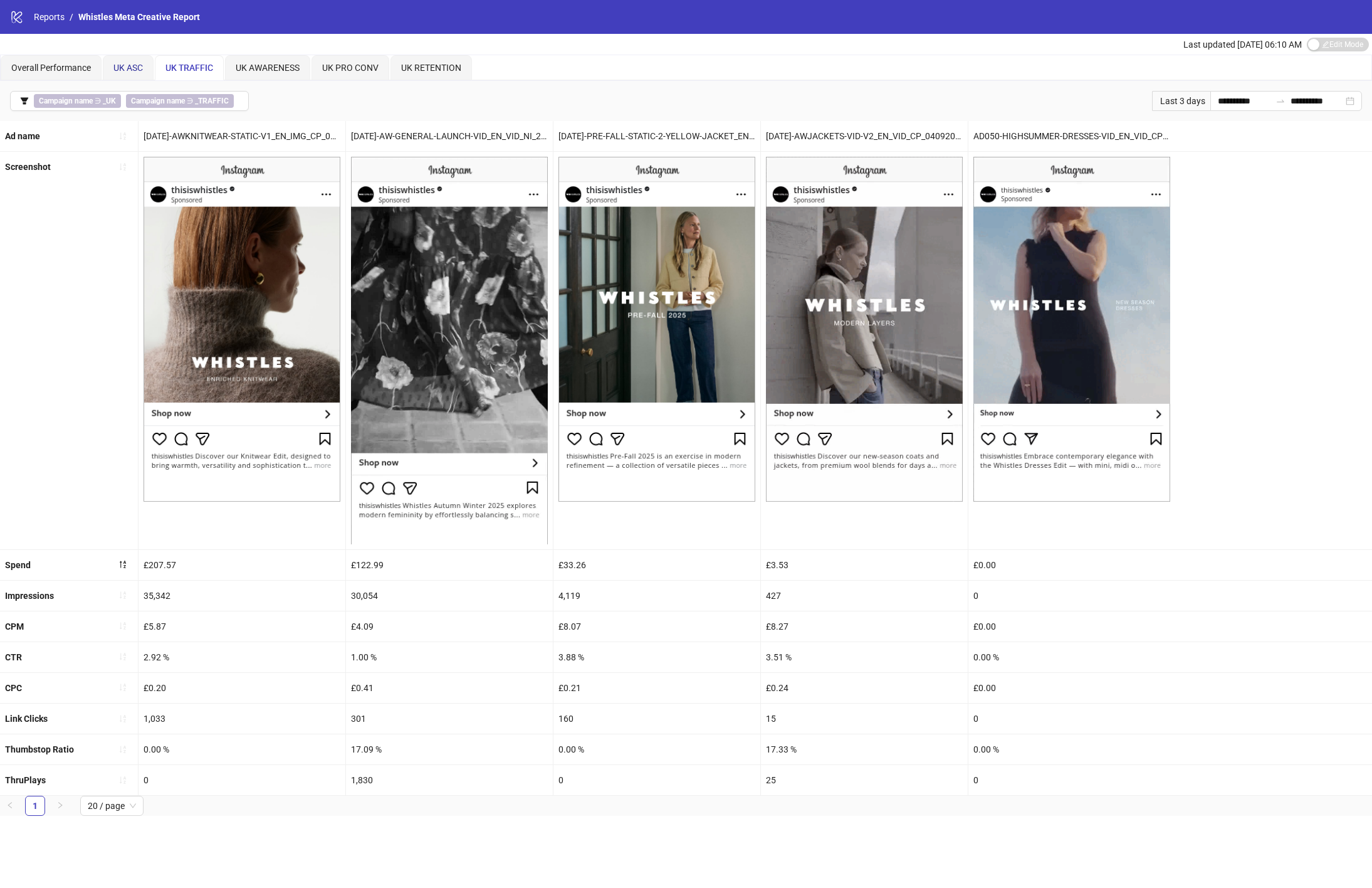
click at [119, 72] on div "UK ASC" at bounding box center [129, 68] width 30 height 14
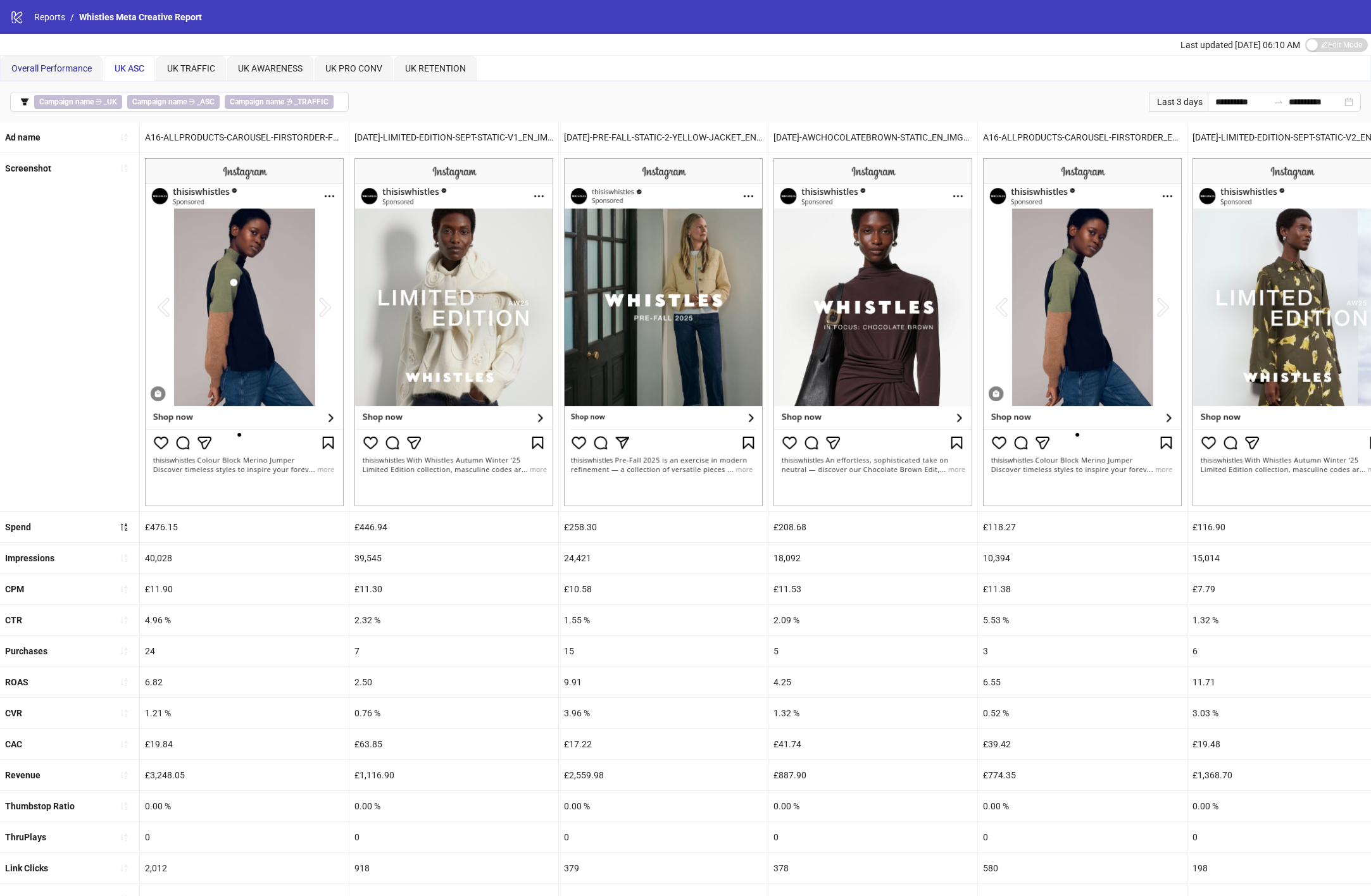
click at [50, 65] on span "Overall Performance" at bounding box center [51, 68] width 80 height 10
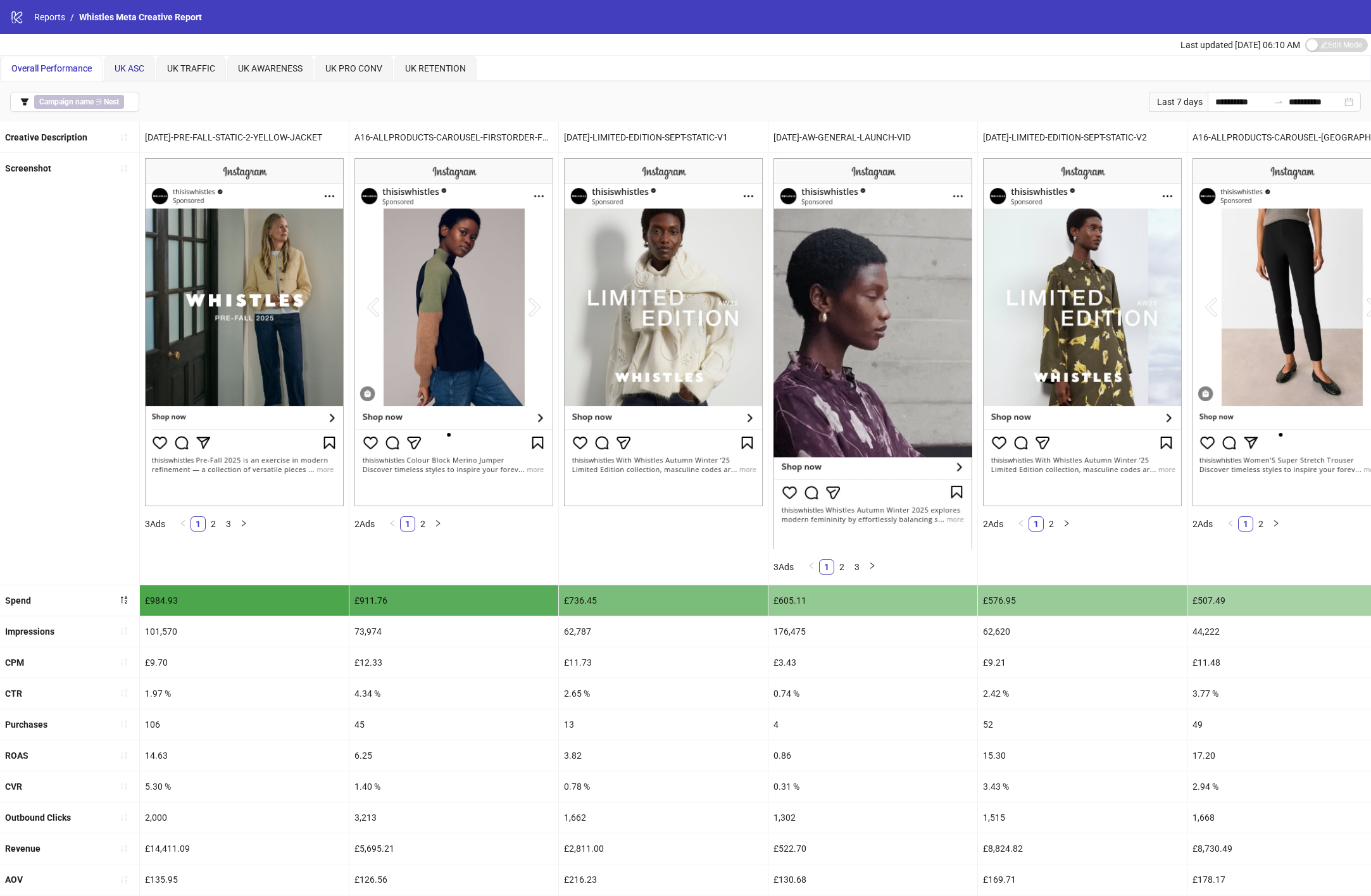
click at [132, 65] on span "UK ASC" at bounding box center [130, 68] width 30 height 10
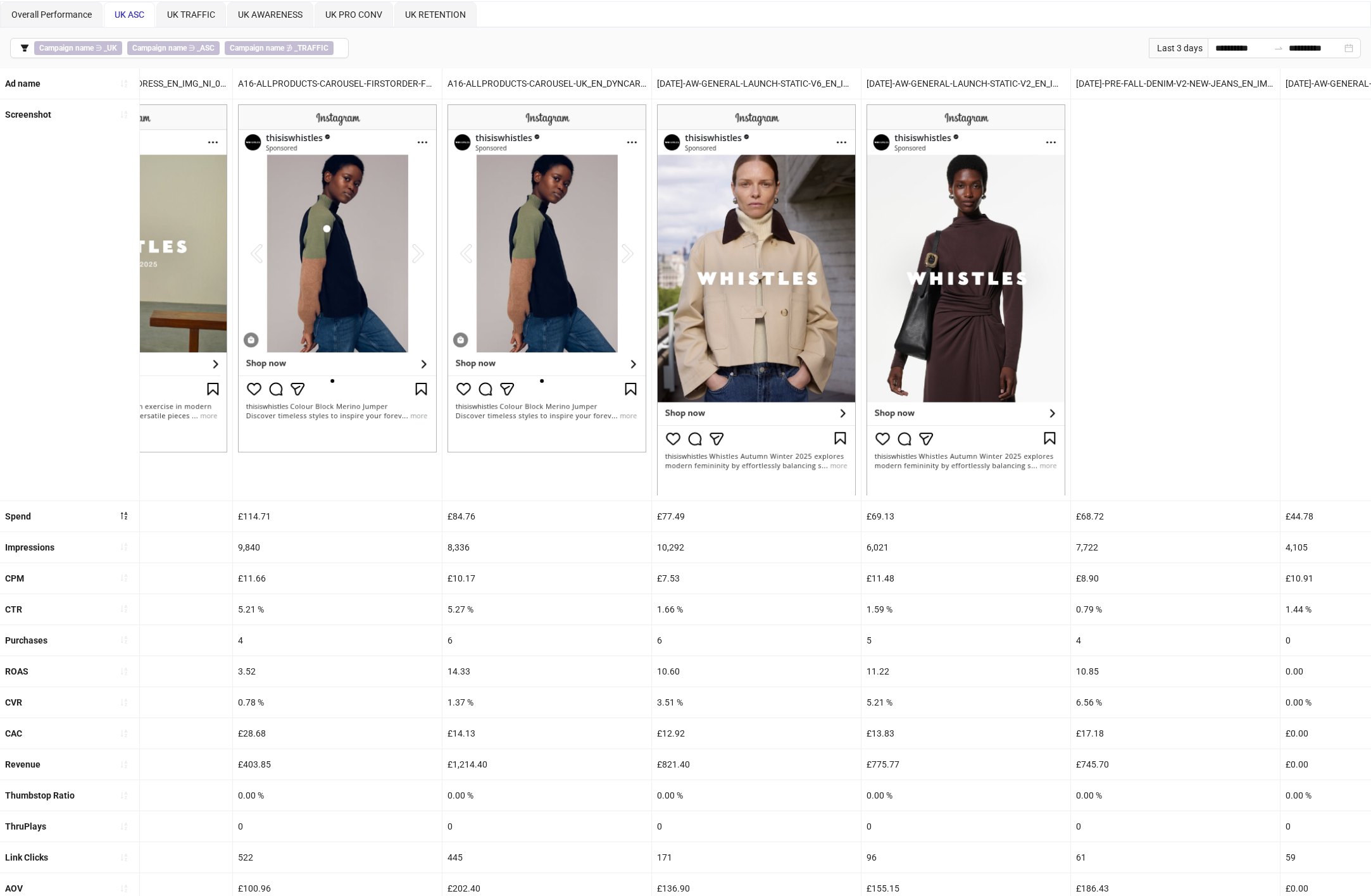
scroll to position [0, 0]
